Goal: Task Accomplishment & Management: Manage account settings

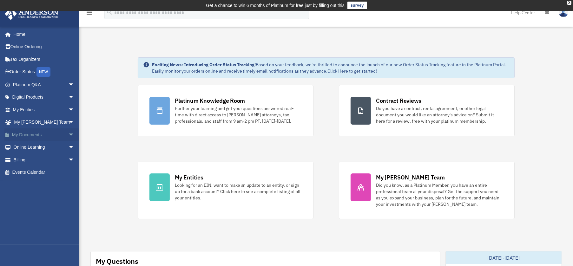
click at [68, 137] on span "arrow_drop_down" at bounding box center [74, 134] width 13 height 13
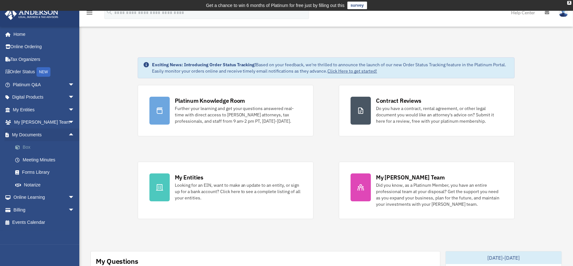
click at [44, 146] on link "Box" at bounding box center [46, 147] width 75 height 13
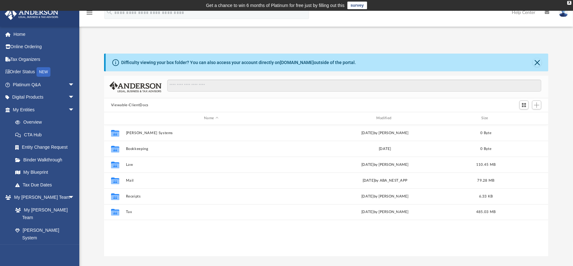
scroll to position [139, 439]
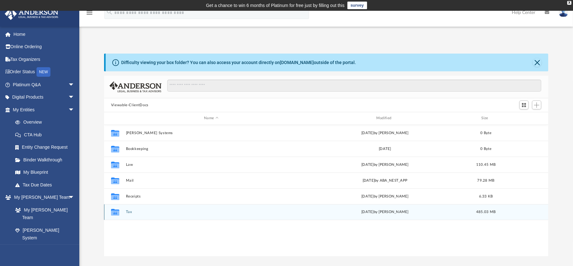
click at [154, 209] on div "Collaborated Folder Tax Fri Jul 11 2025 by Celia Collard 485.03 MB" at bounding box center [326, 212] width 444 height 16
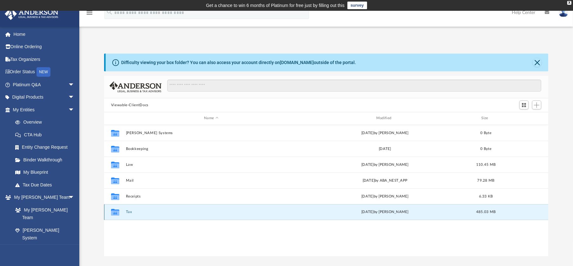
click at [129, 211] on button "Tax" at bounding box center [211, 212] width 171 height 4
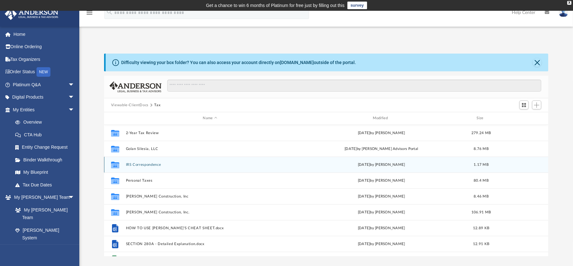
click at [156, 164] on button "IRS Correspondence" at bounding box center [210, 165] width 168 height 4
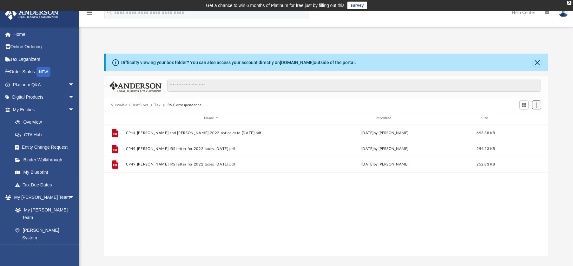
click at [535, 104] on span "Add" at bounding box center [536, 104] width 5 height 5
click at [524, 118] on li "Upload" at bounding box center [527, 117] width 20 height 7
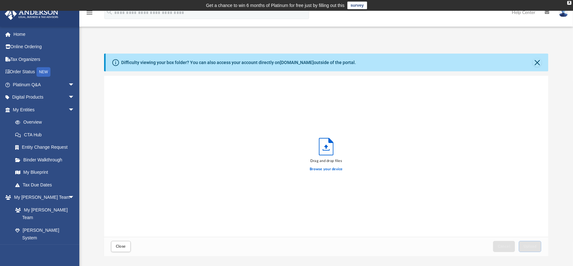
scroll to position [156, 439]
click at [331, 168] on label "Browse your device" at bounding box center [325, 169] width 33 height 6
click at [0, 0] on input "Browse your device" at bounding box center [0, 0] width 0 height 0
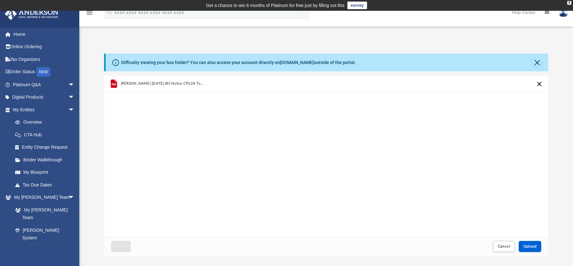
scroll to position [63, 0]
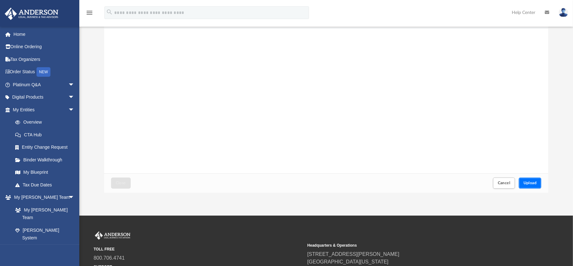
click at [530, 181] on span "Upload" at bounding box center [529, 183] width 13 height 4
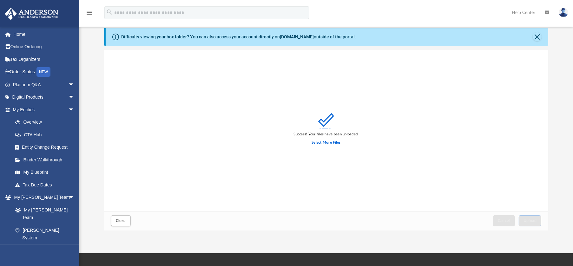
scroll to position [0, 0]
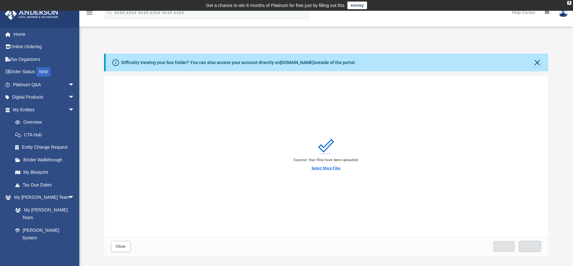
click at [327, 170] on label "Select More Files" at bounding box center [325, 168] width 29 height 6
click at [0, 0] on input "Select More Files" at bounding box center [0, 0] width 0 height 0
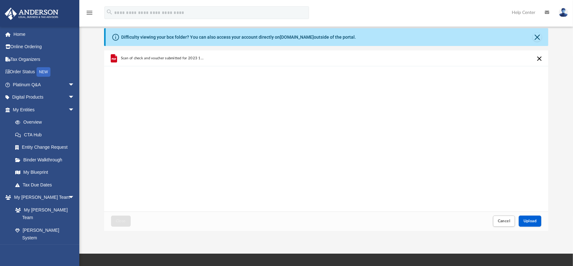
scroll to position [32, 0]
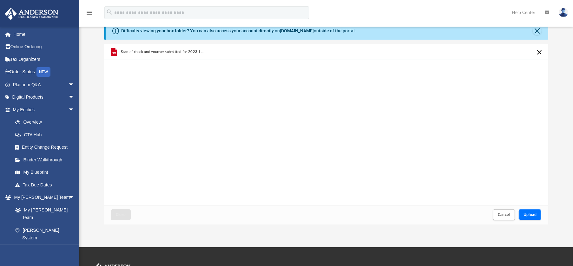
click at [524, 215] on span "Upload" at bounding box center [529, 215] width 13 height 4
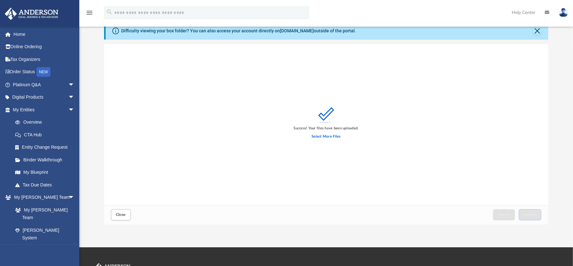
scroll to position [0, 0]
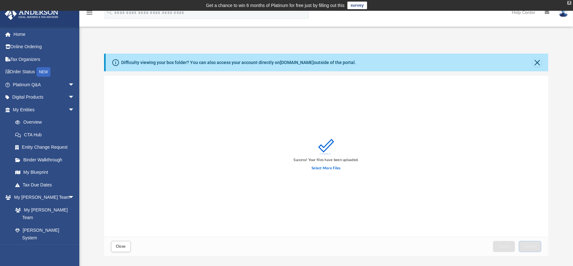
click at [569, 2] on div "X" at bounding box center [569, 3] width 4 height 4
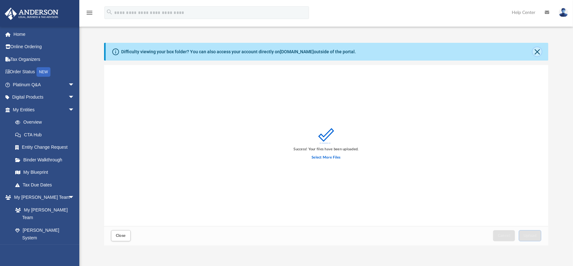
click at [535, 51] on button "Close" at bounding box center [536, 51] width 9 height 9
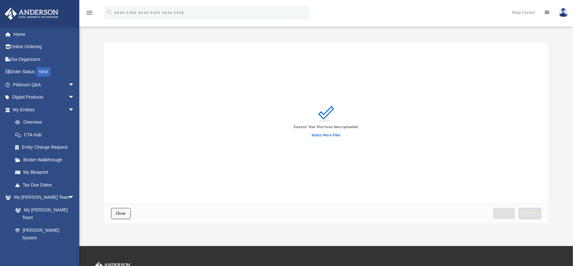
click at [125, 212] on span "Close" at bounding box center [121, 213] width 10 height 4
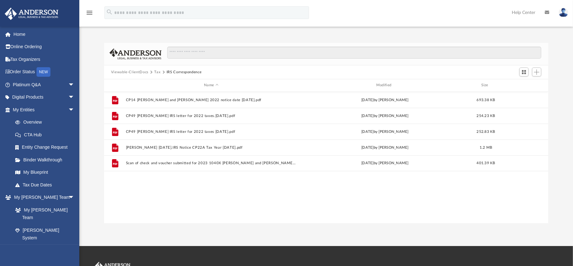
click at [139, 71] on button "Viewable-ClientDocs" at bounding box center [129, 72] width 37 height 6
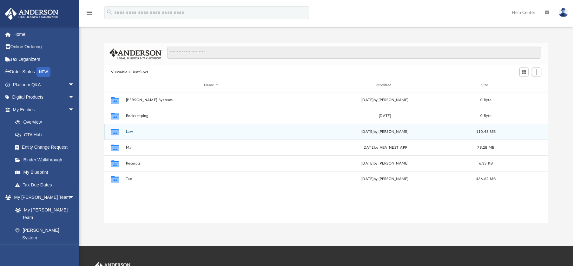
click at [129, 132] on button "Law" at bounding box center [211, 132] width 171 height 4
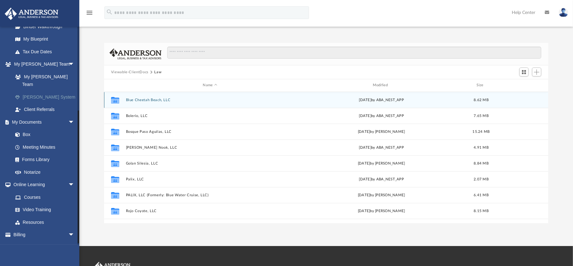
scroll to position [136, 0]
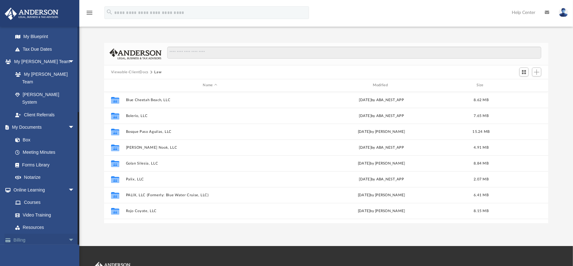
click at [68, 234] on span "arrow_drop_down" at bounding box center [74, 240] width 13 height 13
click at [38, 246] on link "$ Open Invoices" at bounding box center [46, 252] width 75 height 13
